Goal: Find specific page/section: Find specific page/section

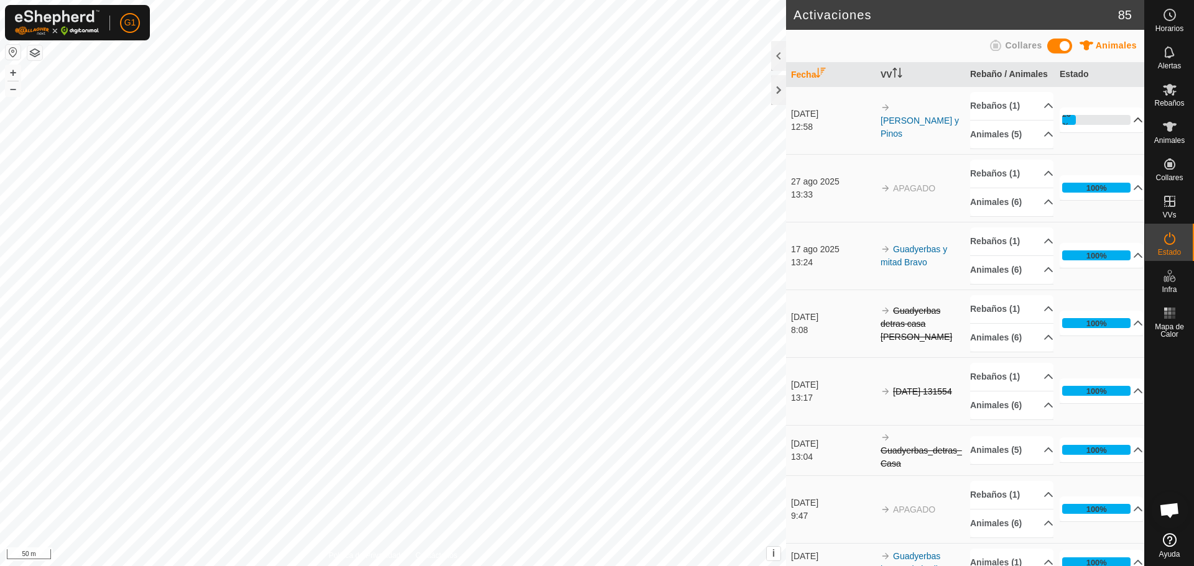
click at [1125, 132] on p-accordion-header "20%" at bounding box center [1100, 120] width 83 height 25
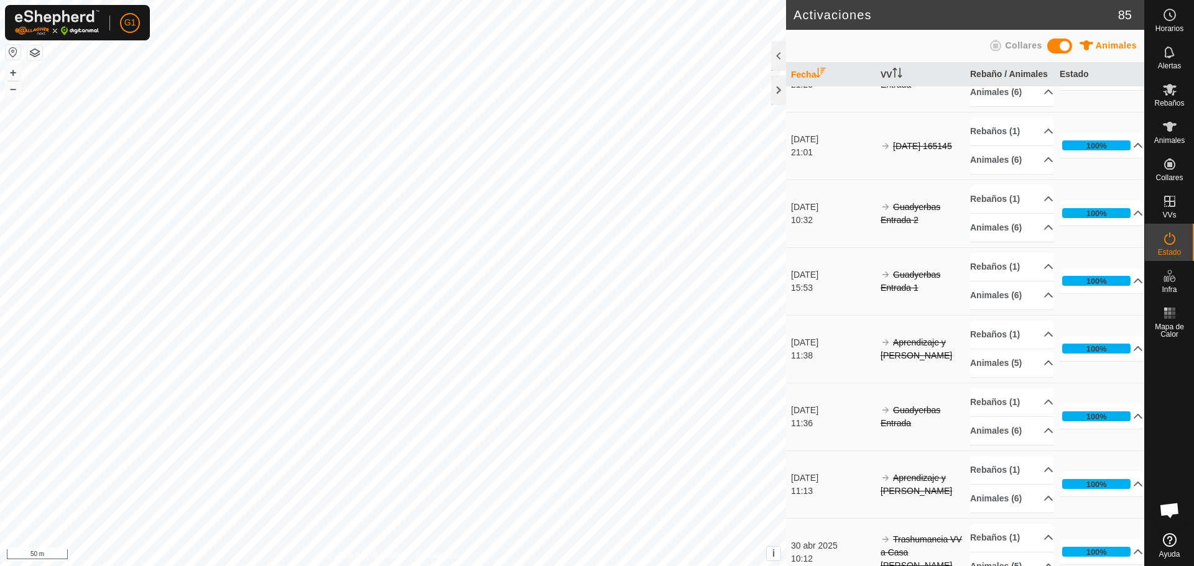
scroll to position [2243, 0]
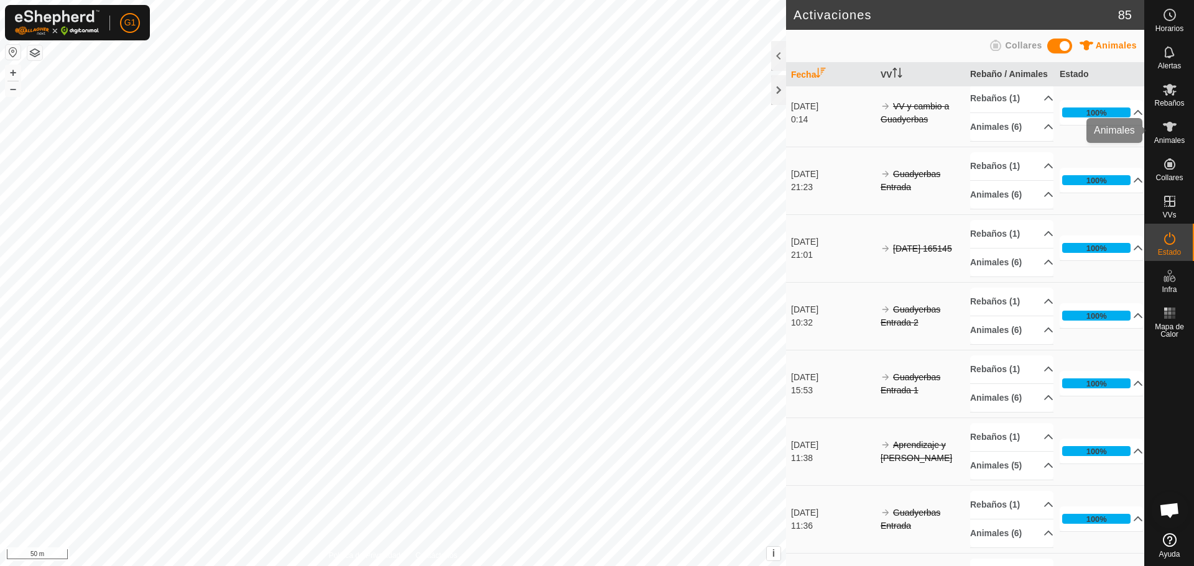
click at [1167, 142] on span "Animales" at bounding box center [1169, 140] width 30 height 7
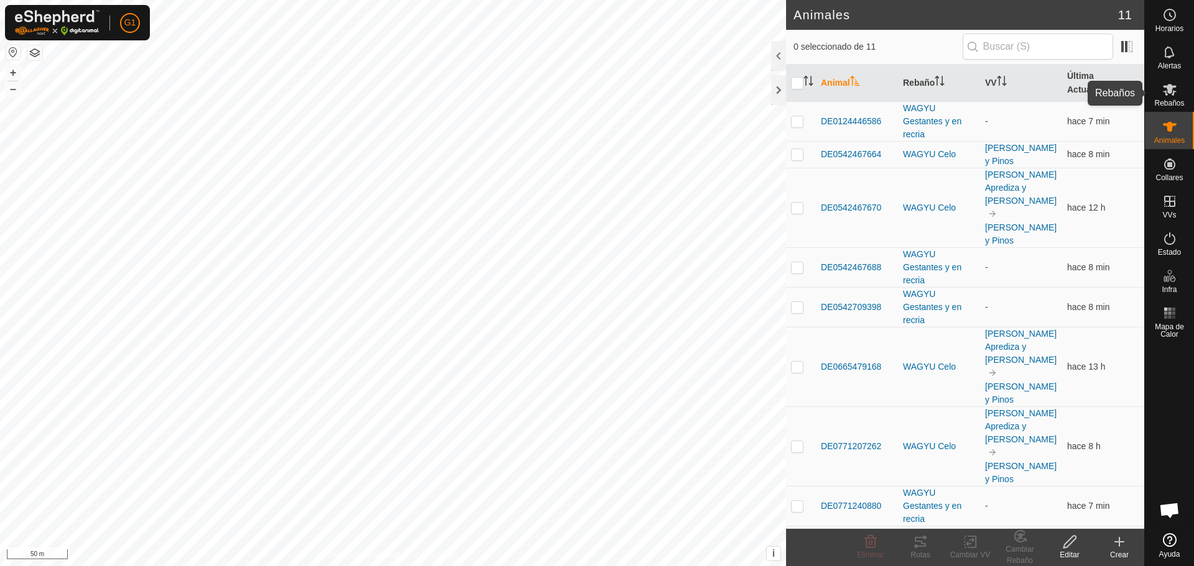
click at [1162, 91] on icon at bounding box center [1169, 89] width 15 height 15
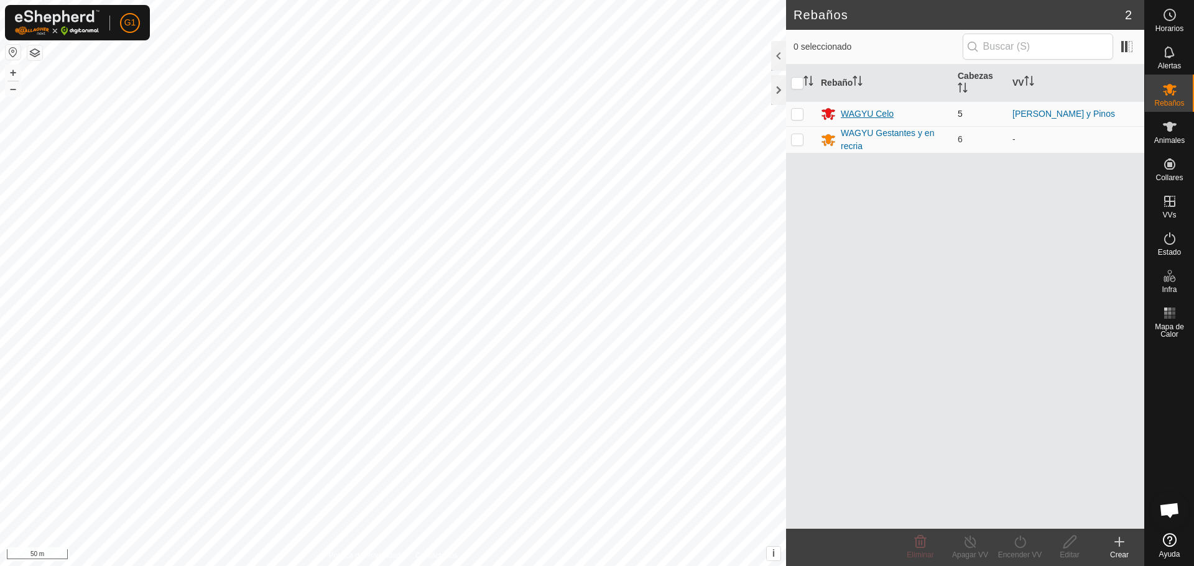
click at [880, 114] on div "WAGYU Celo" at bounding box center [866, 114] width 53 height 13
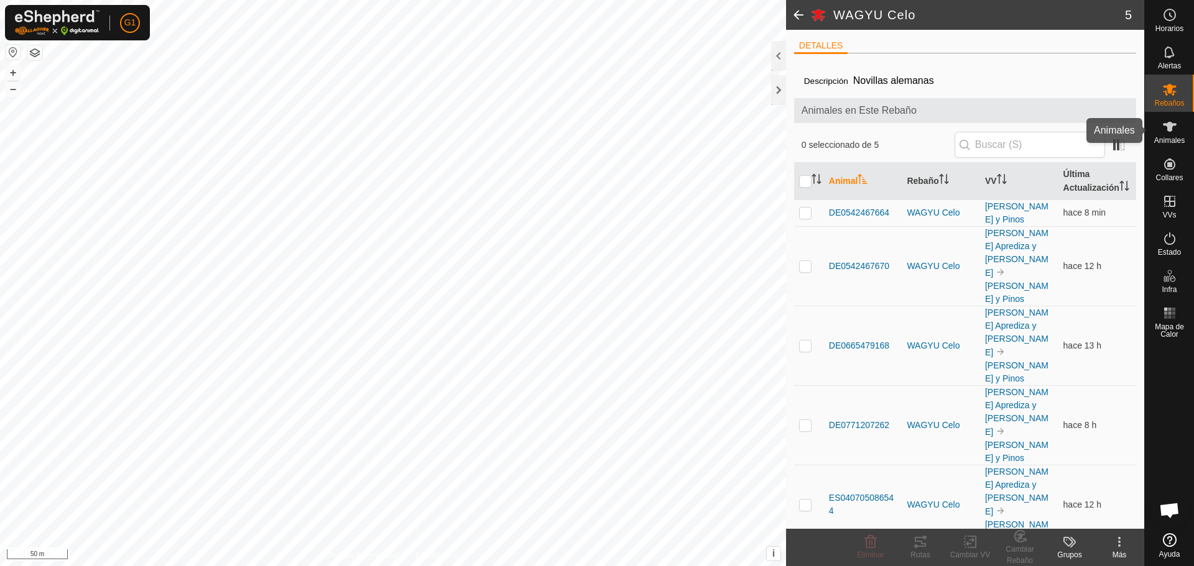
click at [1177, 131] on es-animals-svg-icon at bounding box center [1169, 127] width 22 height 20
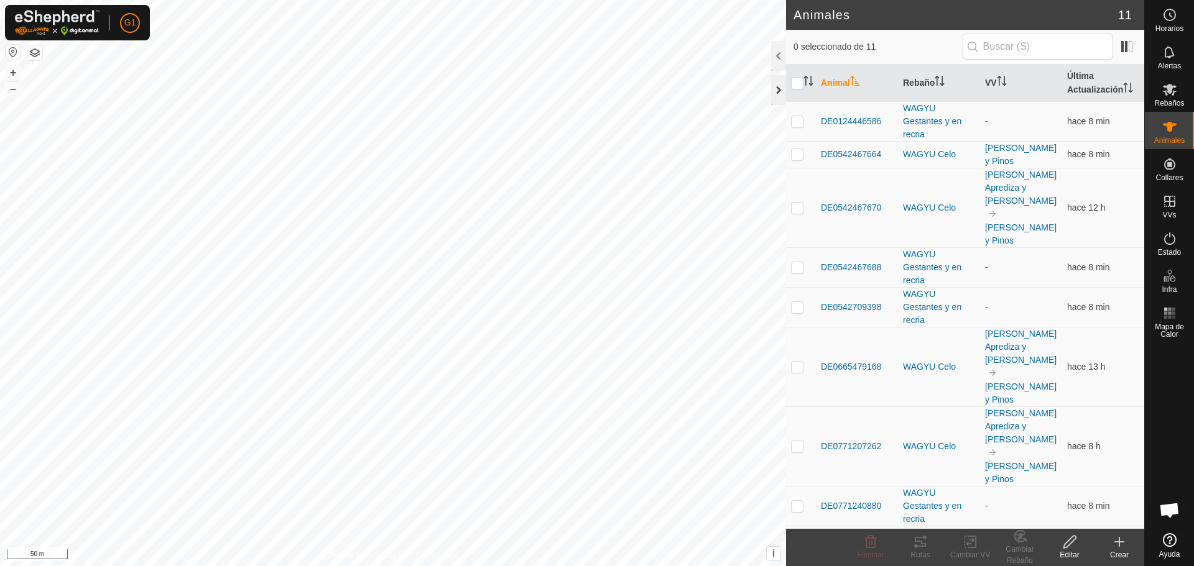
click at [776, 88] on div at bounding box center [778, 90] width 15 height 30
